Goal: Obtain resource: Download file/media

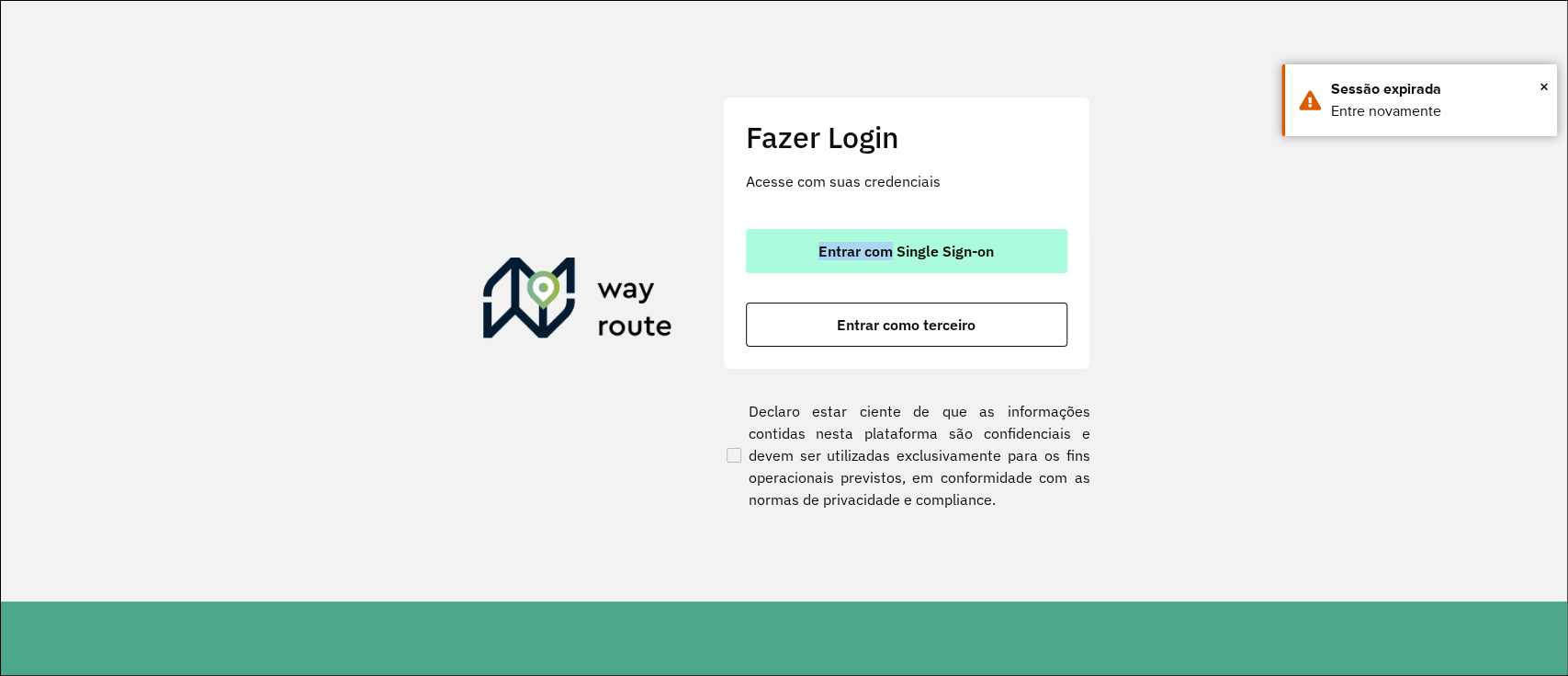
drag, startPoint x: 902, startPoint y: 224, endPoint x: 890, endPoint y: 242, distance: 21.6
click at [891, 242] on div "Fazer Login Acesse com suas credenciais Entrar com Single Sign-on Entrar como t…" at bounding box center [906, 232] width 367 height 272
click at [885, 251] on span "Entrar com Single Sign-on" at bounding box center [906, 251] width 176 height 15
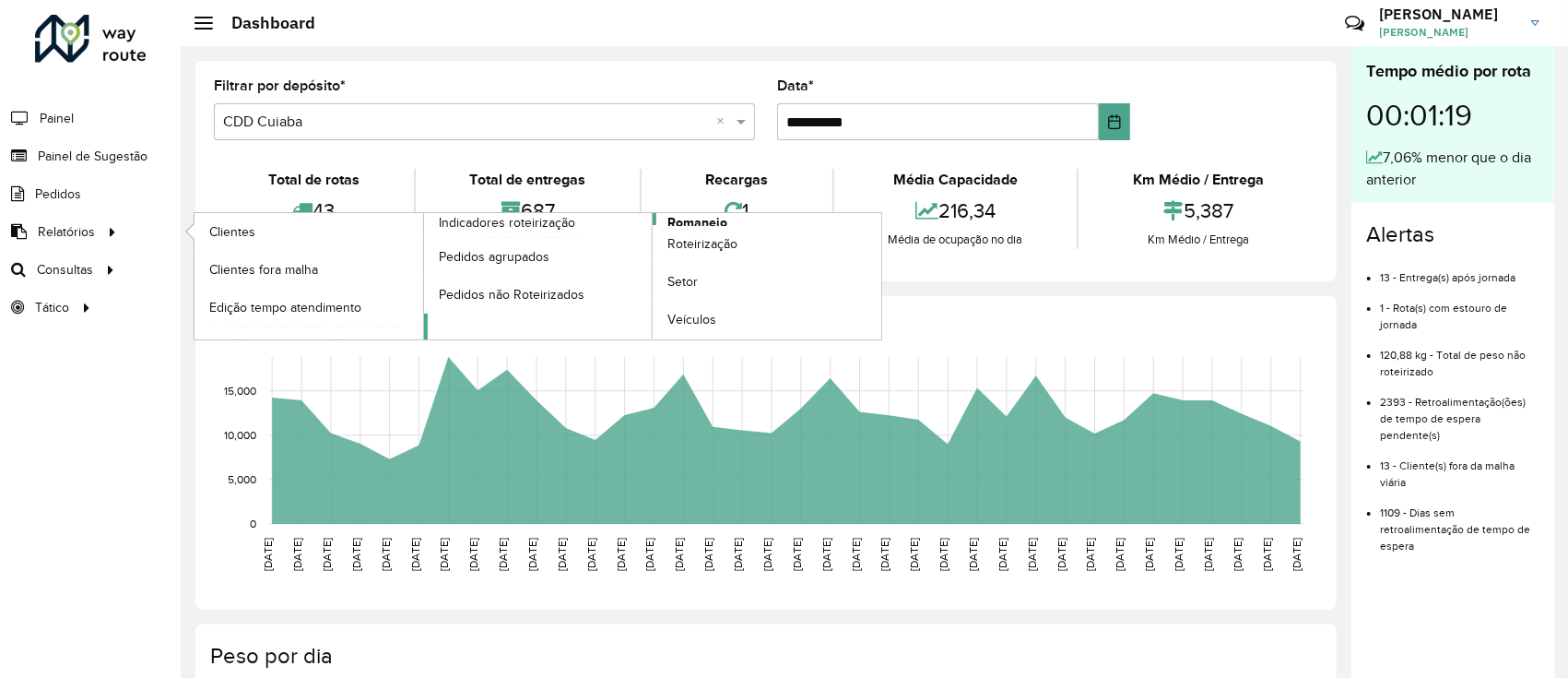
click at [714, 216] on span "Romaneio" at bounding box center [697, 223] width 60 height 20
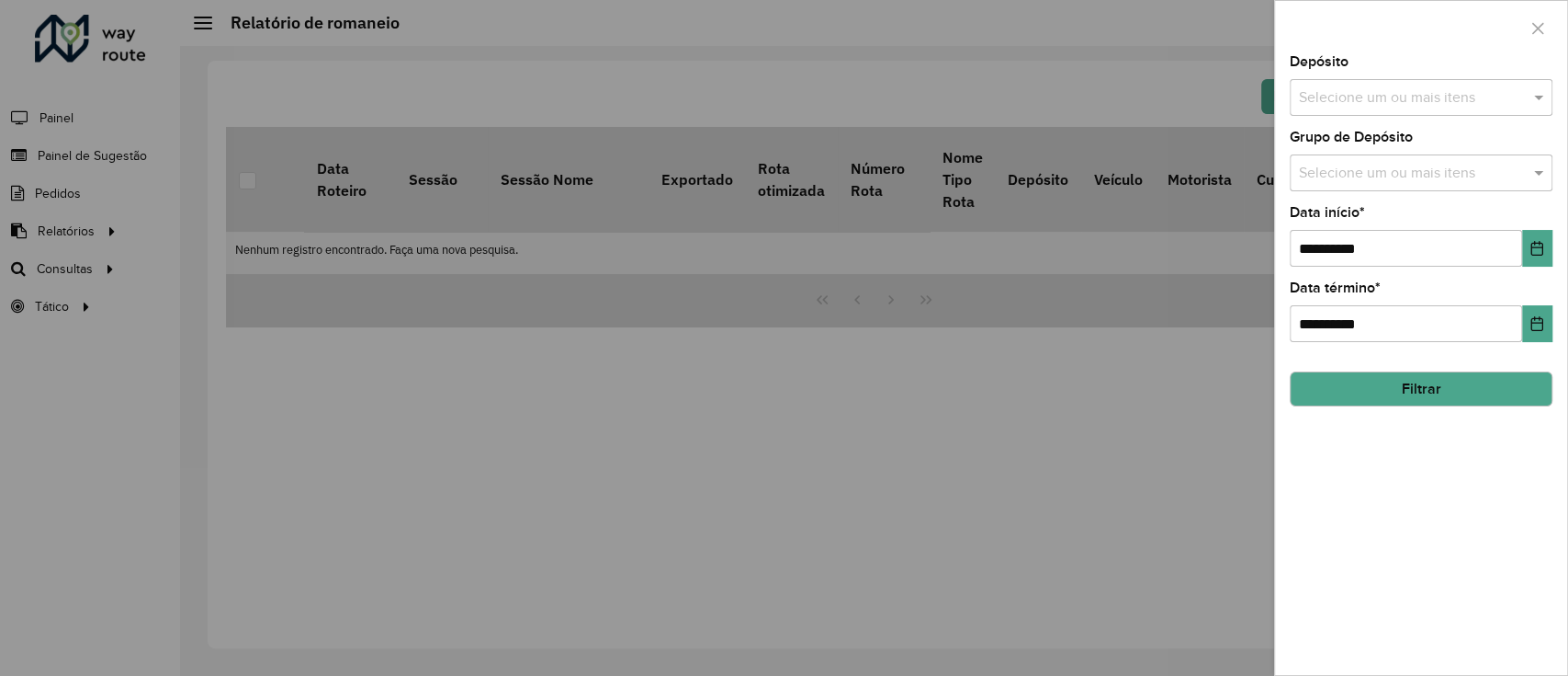
click at [1401, 101] on input "text" at bounding box center [1413, 98] width 236 height 22
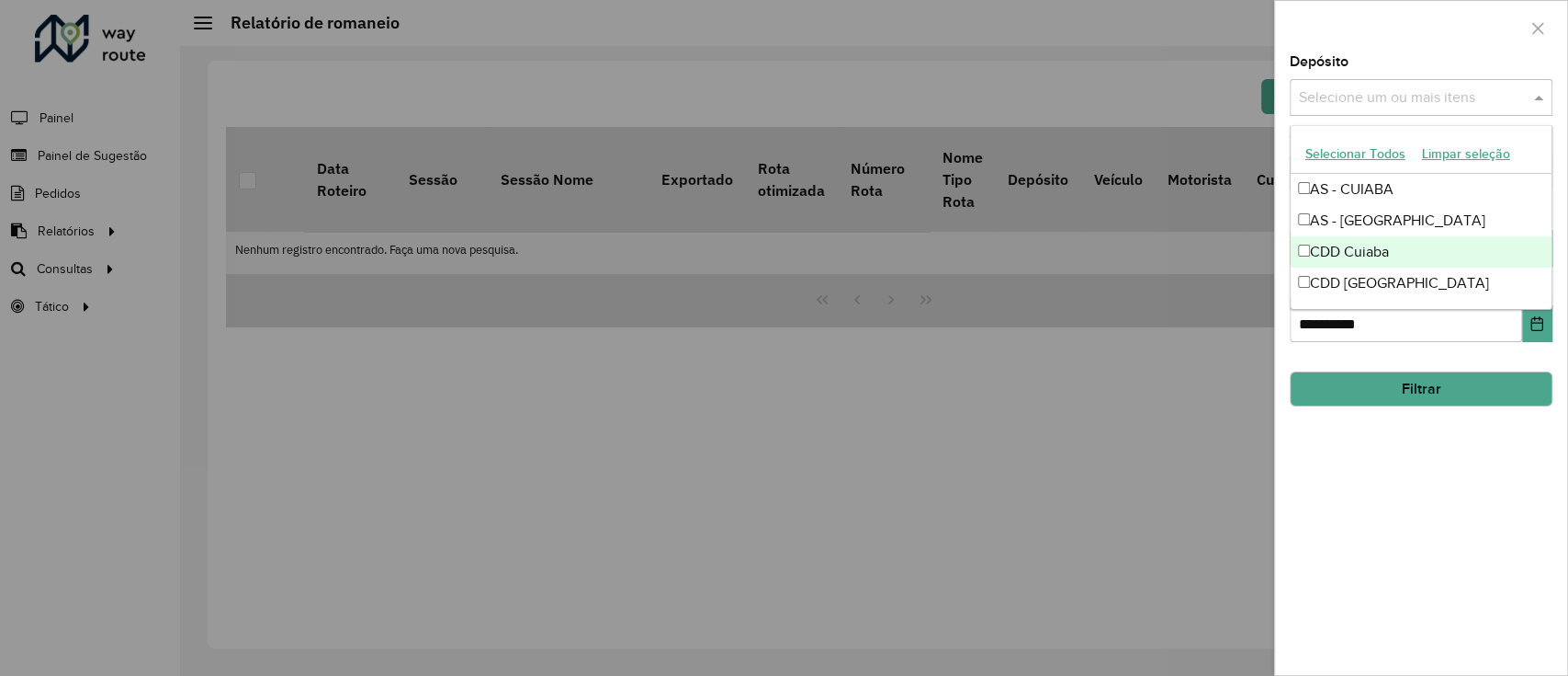
click at [1394, 251] on div "CDD Cuiaba" at bounding box center [1422, 252] width 261 height 31
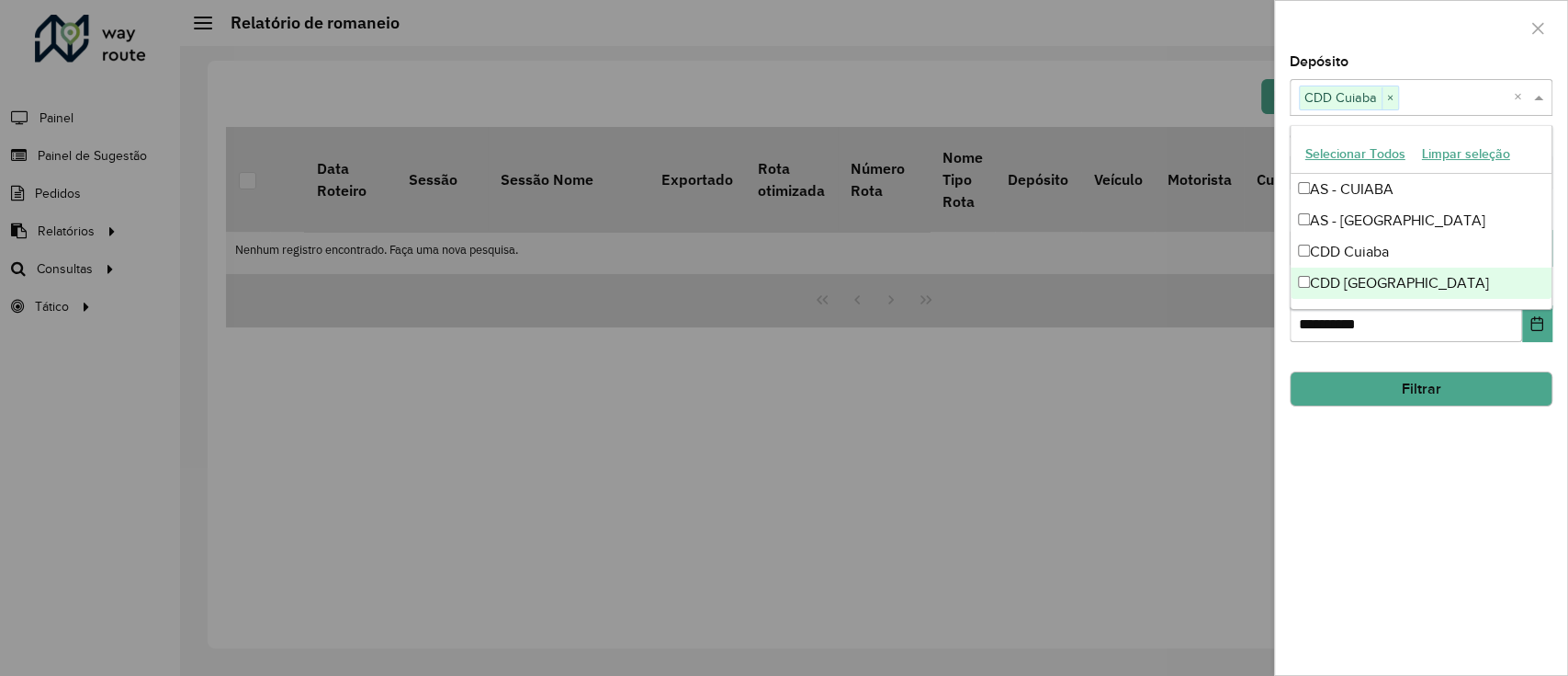
click at [1434, 430] on div "**********" at bounding box center [1422, 365] width 293 height 620
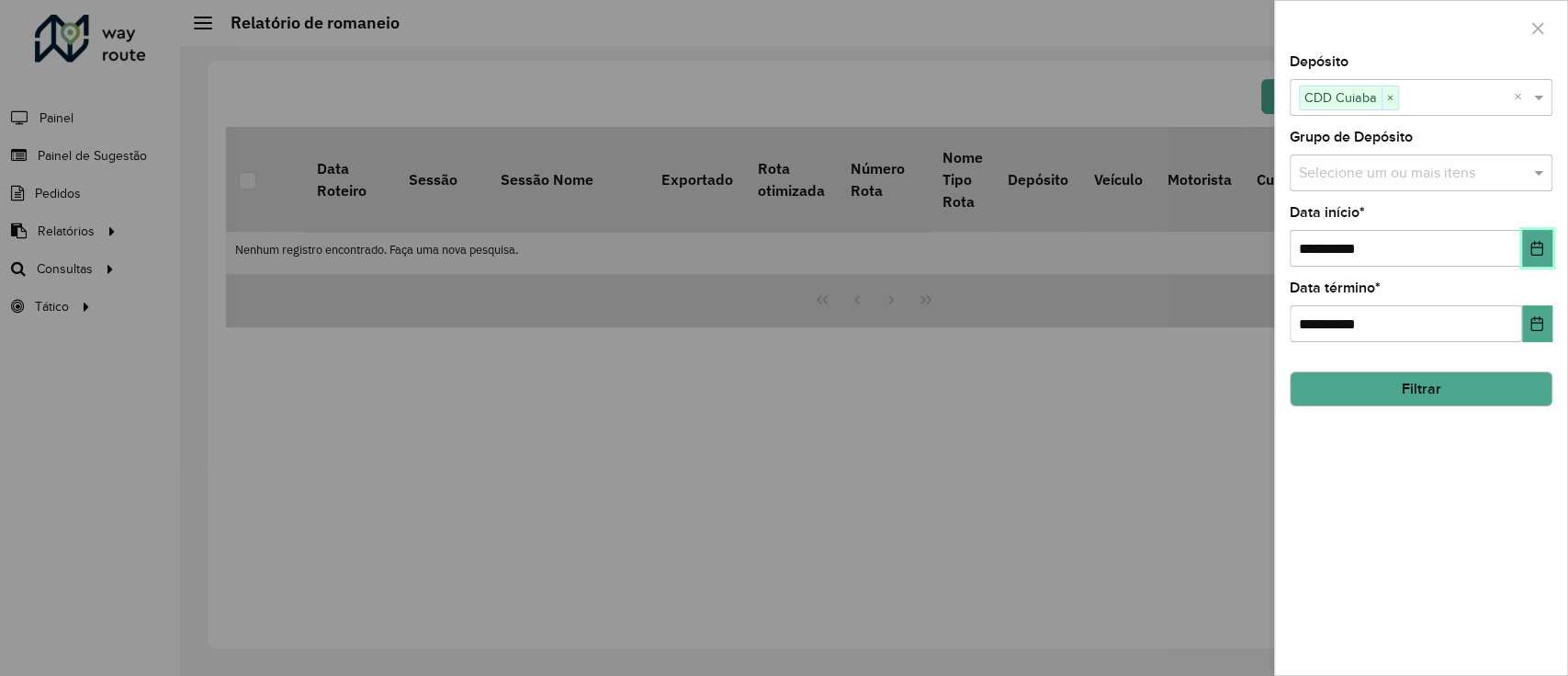
click at [1530, 243] on icon "Choose Date" at bounding box center [1537, 248] width 15 height 15
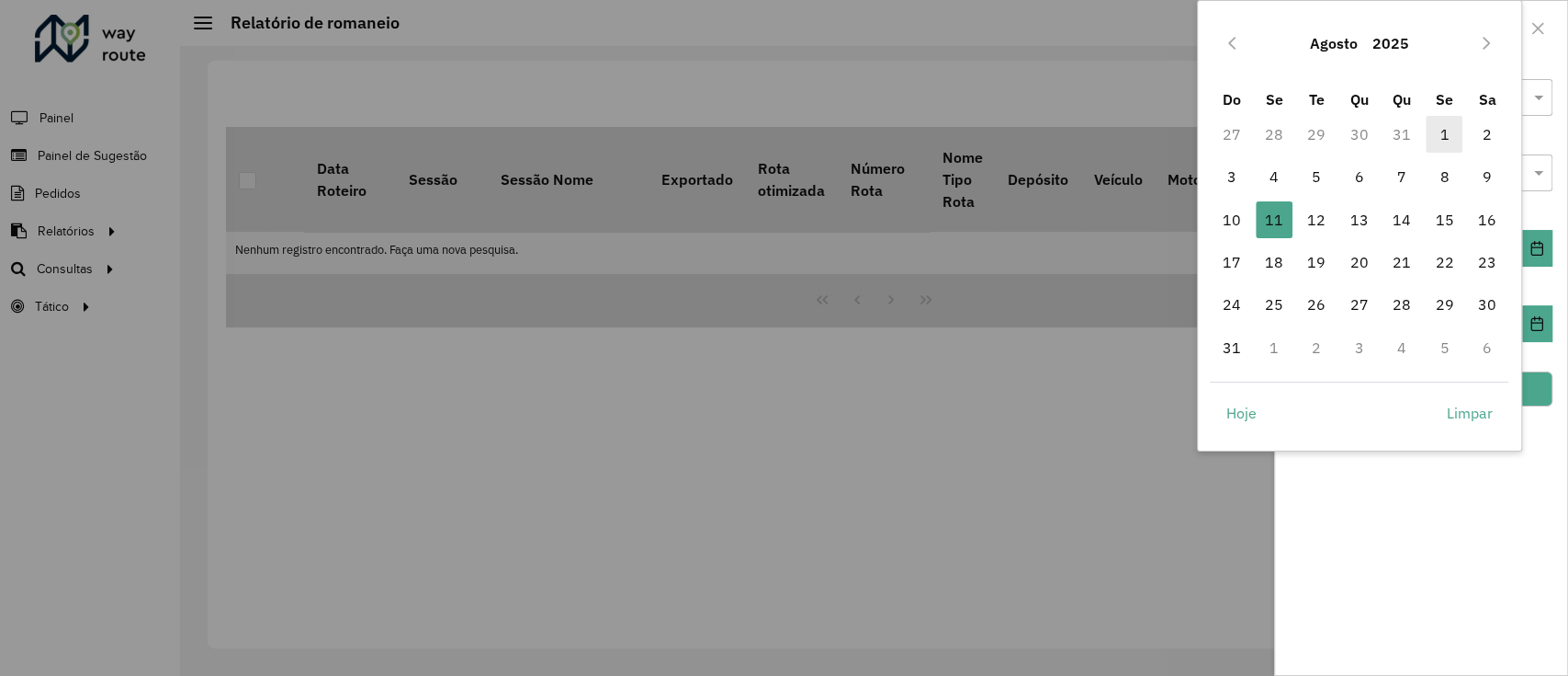
click at [1431, 141] on span "1" at bounding box center [1443, 134] width 36 height 36
type input "**********"
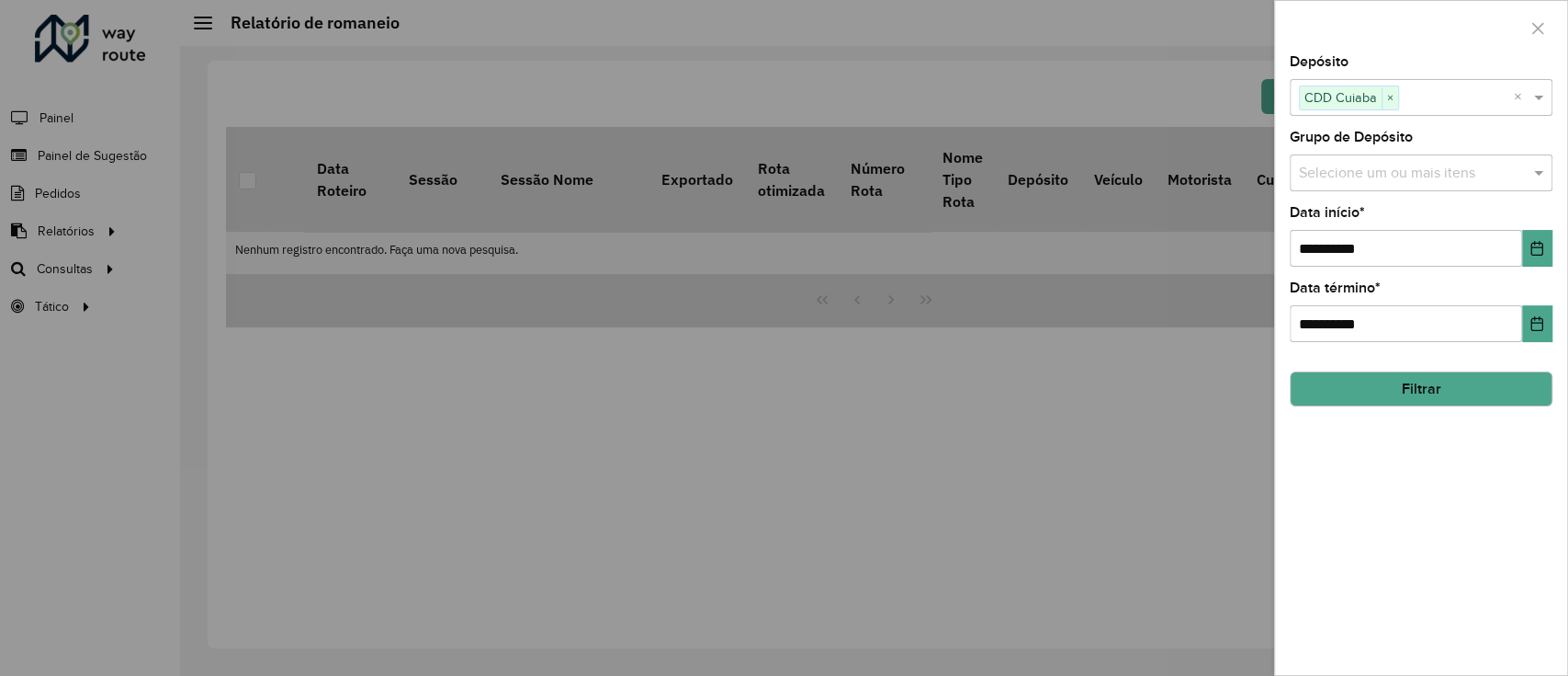
click at [1424, 379] on button "Filtrar" at bounding box center [1422, 389] width 263 height 35
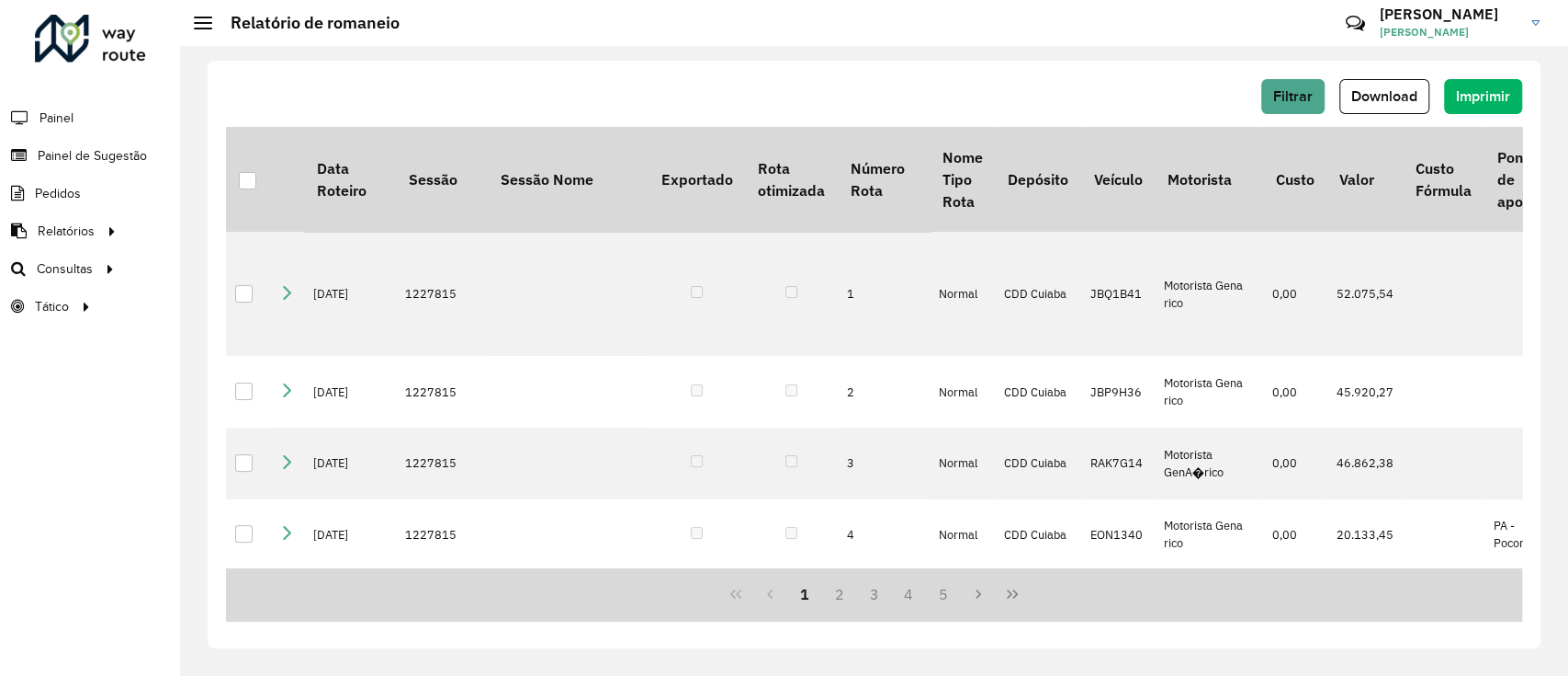
click at [1396, 99] on span "Download" at bounding box center [1384, 96] width 66 height 16
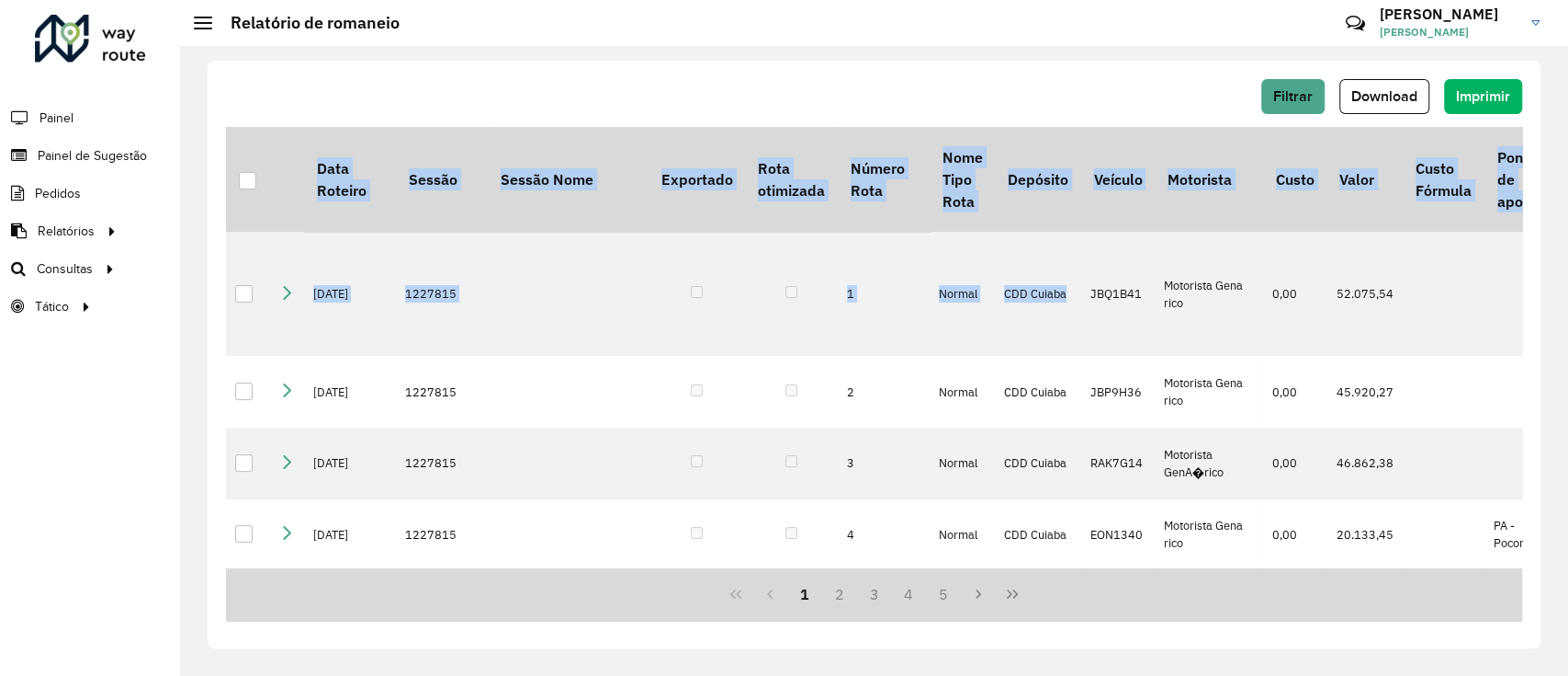
drag, startPoint x: 1066, startPoint y: 278, endPoint x: 1455, endPoint y: -60, distance: 515.3
click at [1455, 0] on html "Aguarde... Pop-up bloqueado! Seu navegador bloqueou automáticamente a abertura …" at bounding box center [784, 338] width 1568 height 676
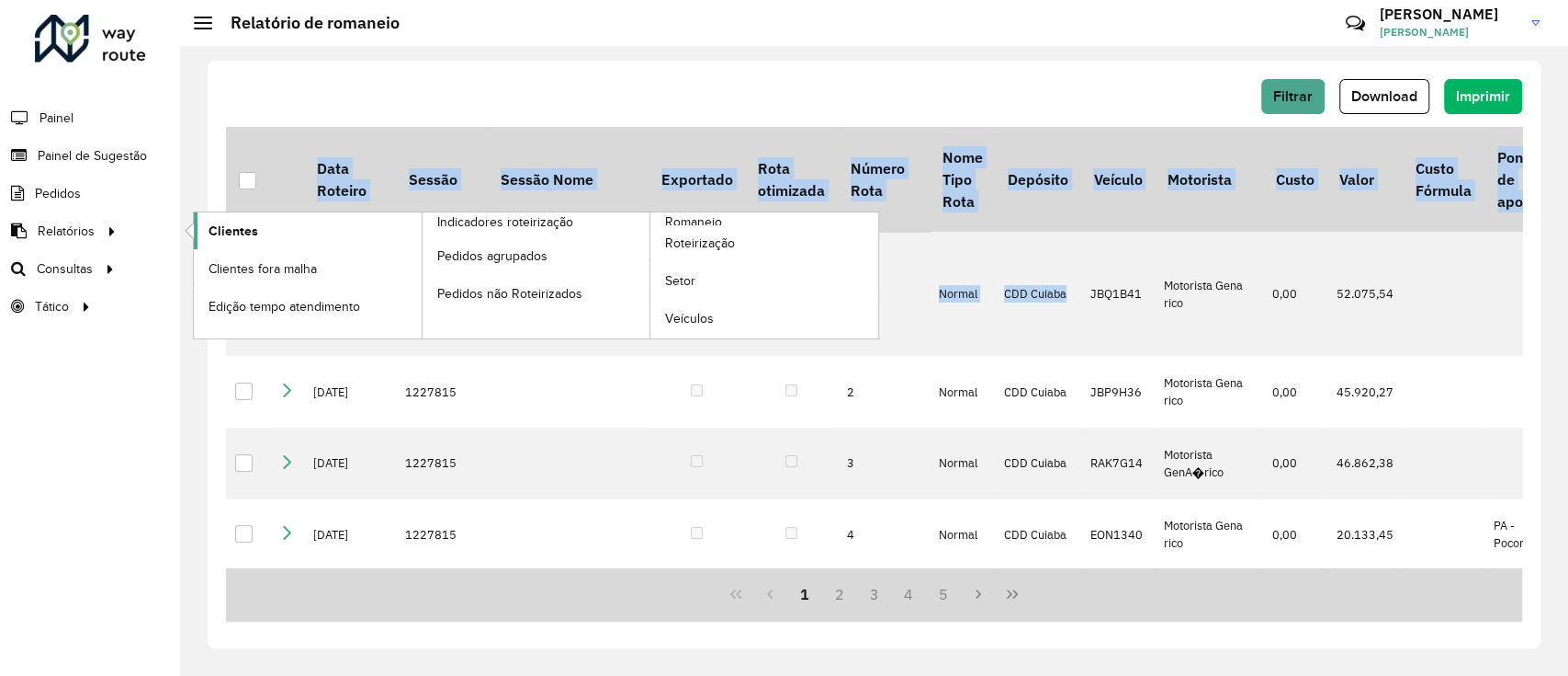
click at [233, 223] on span "Clientes" at bounding box center [233, 232] width 50 height 20
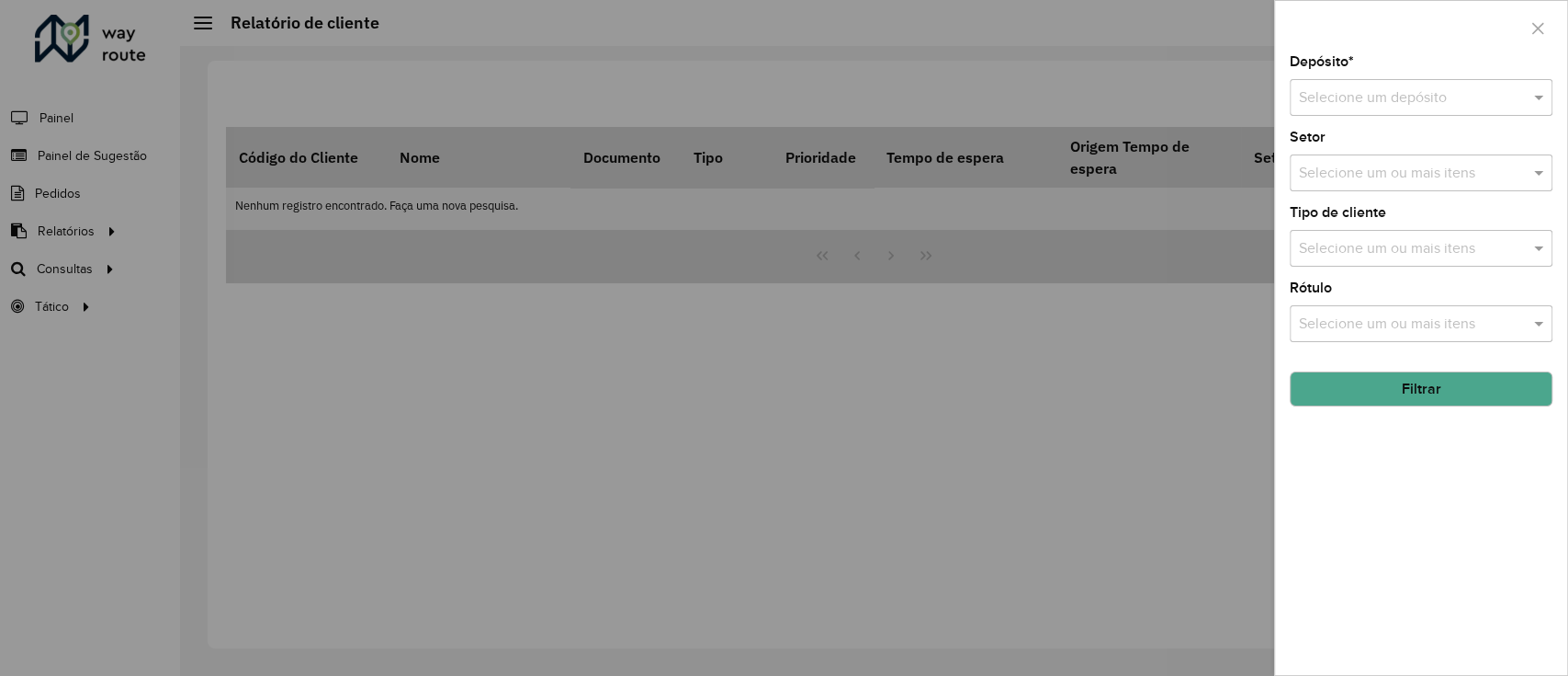
click at [1465, 107] on input "text" at bounding box center [1402, 98] width 207 height 22
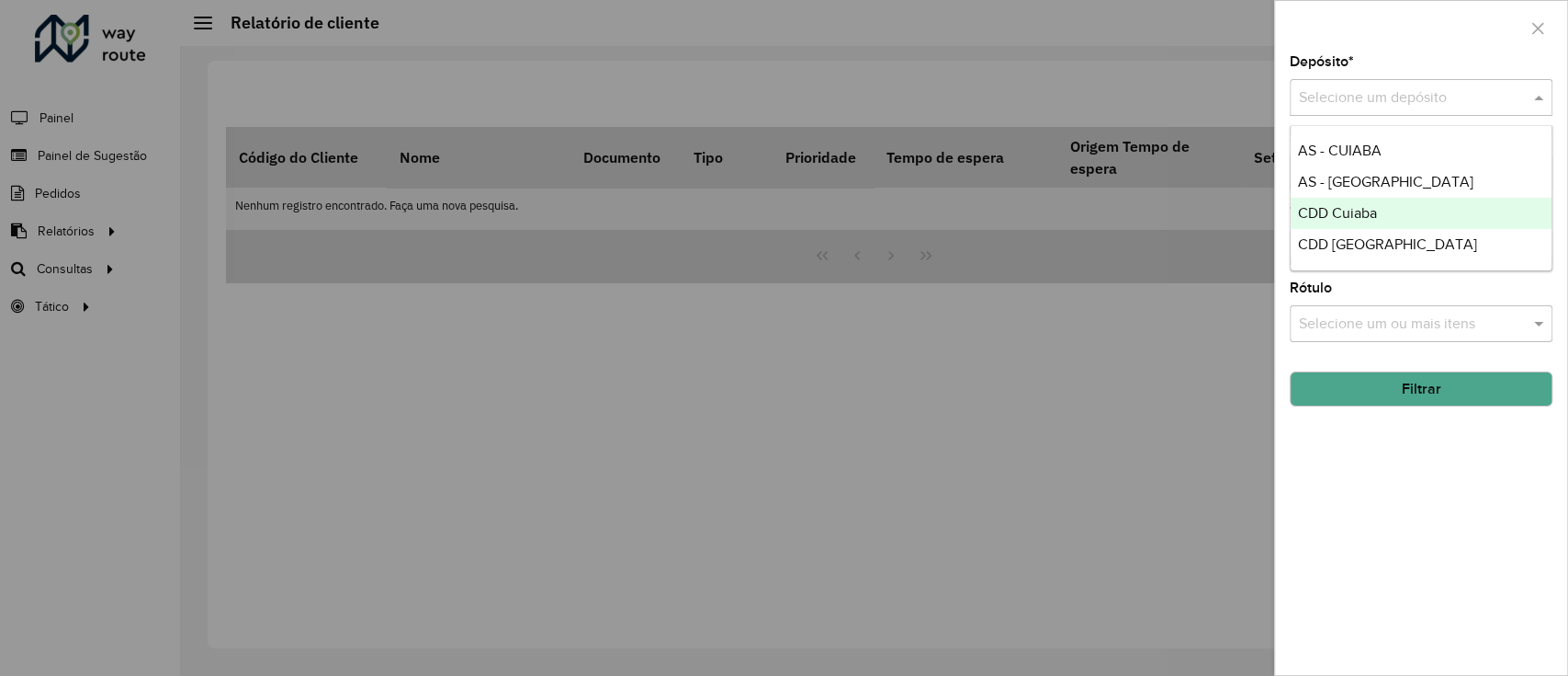
click at [1328, 202] on div "CDD Cuiaba" at bounding box center [1422, 213] width 261 height 31
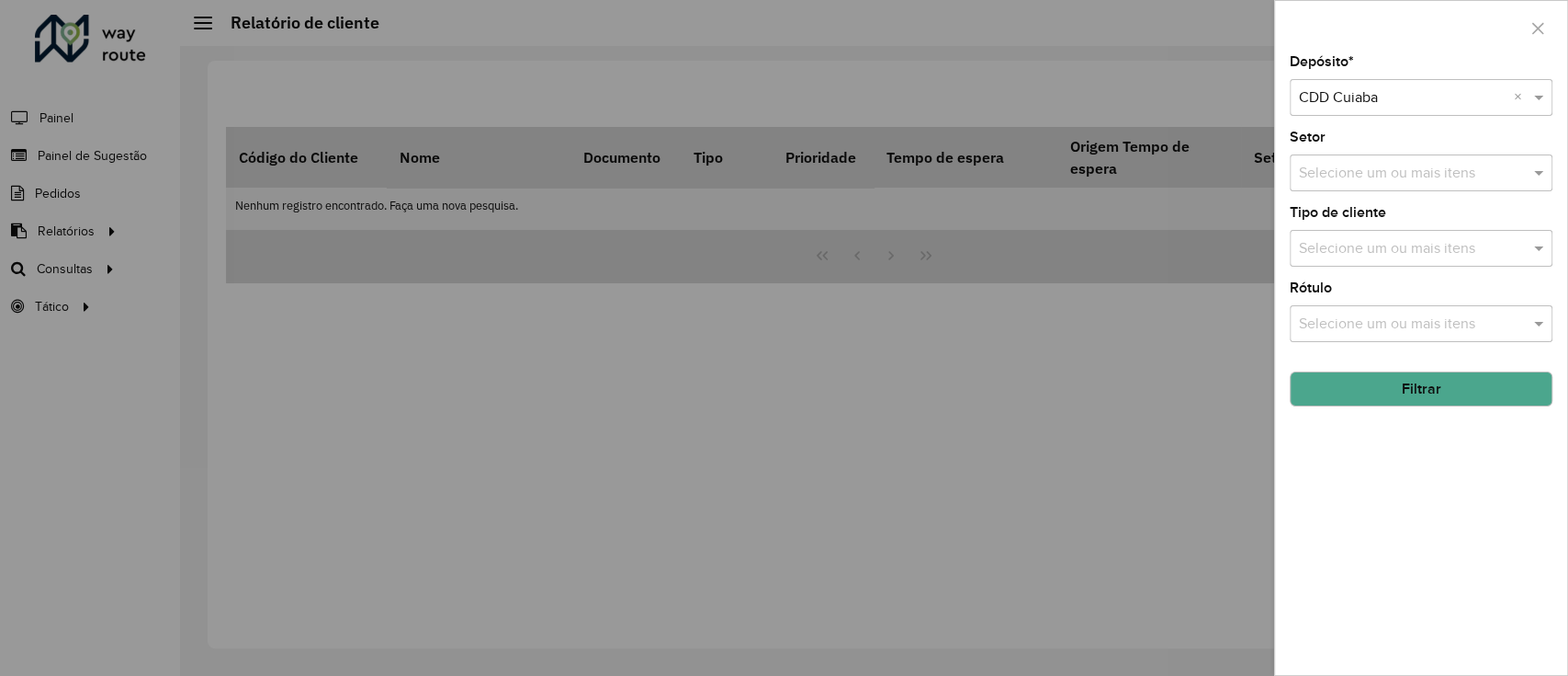
click at [1413, 390] on button "Filtrar" at bounding box center [1422, 389] width 263 height 35
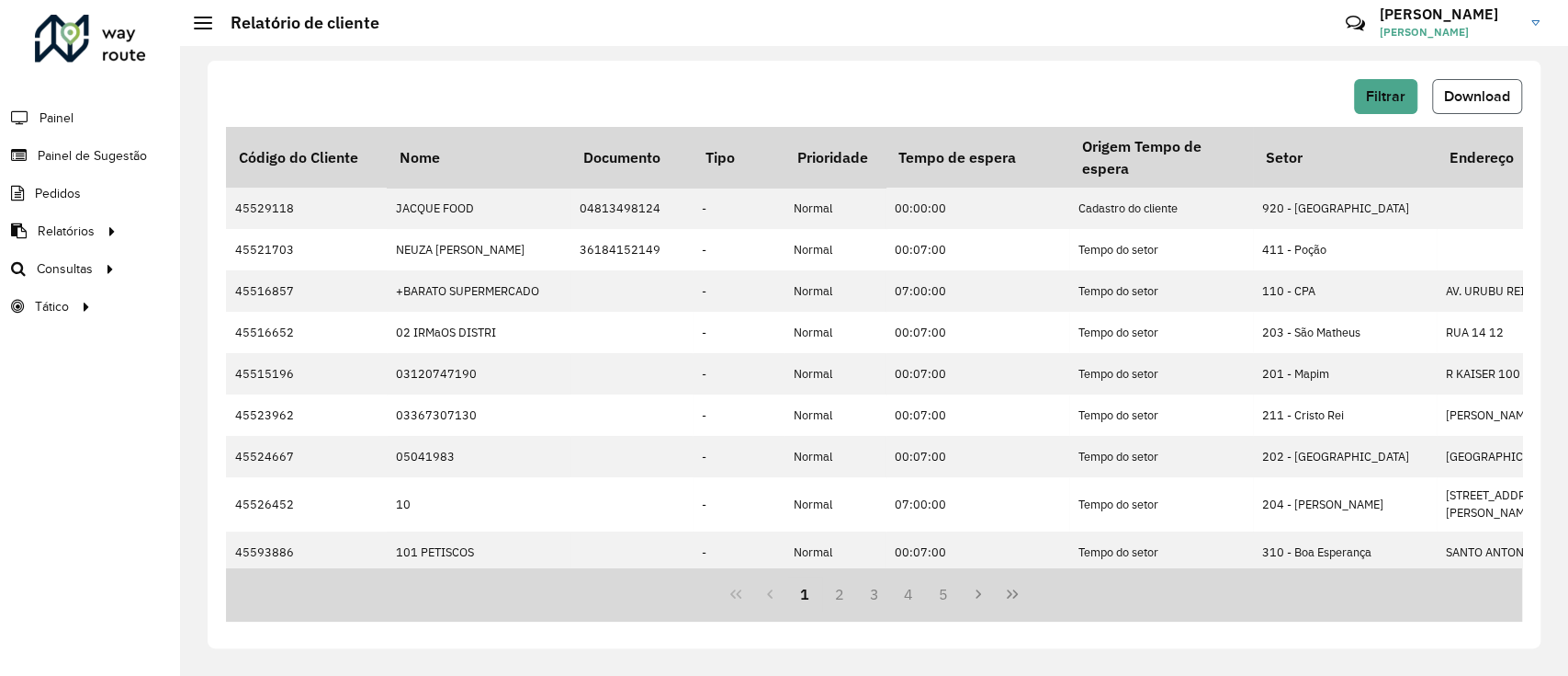
click at [1487, 84] on button "Download" at bounding box center [1478, 96] width 90 height 35
